Goal: Task Accomplishment & Management: Manage account settings

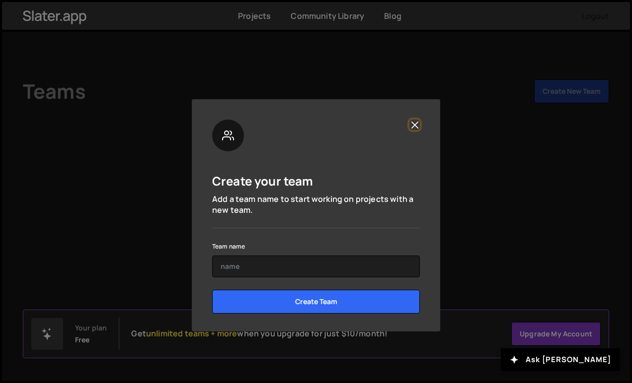
click at [416, 123] on button "Close" at bounding box center [414, 125] width 10 height 10
click at [416, 125] on button "Close" at bounding box center [414, 125] width 10 height 10
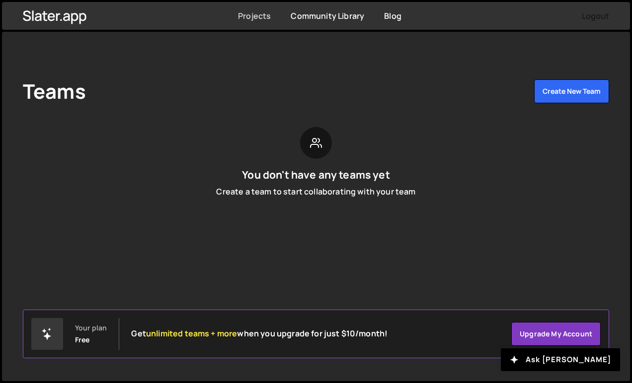
drag, startPoint x: 254, startPoint y: 21, endPoint x: 254, endPoint y: 12, distance: 8.4
click at [254, 12] on div "Projects" at bounding box center [254, 15] width 33 height 11
click at [254, 12] on link "Projects" at bounding box center [254, 15] width 33 height 11
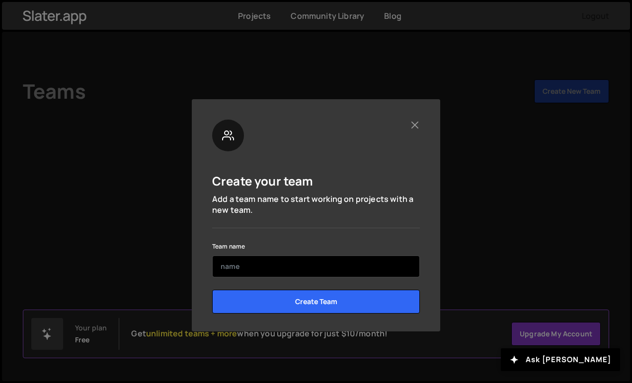
click at [301, 267] on input "text" at bounding box center [316, 267] width 208 height 22
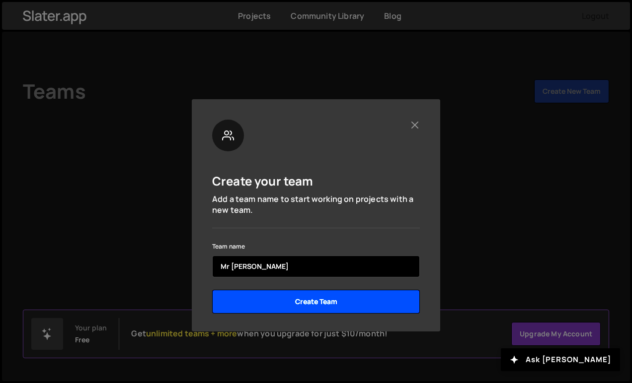
type input "Mr [PERSON_NAME]"
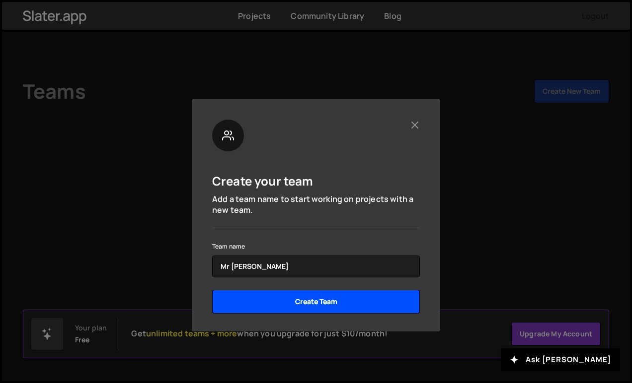
click at [308, 300] on input "Create Team" at bounding box center [316, 302] width 208 height 24
